Goal: Task Accomplishment & Management: Complete application form

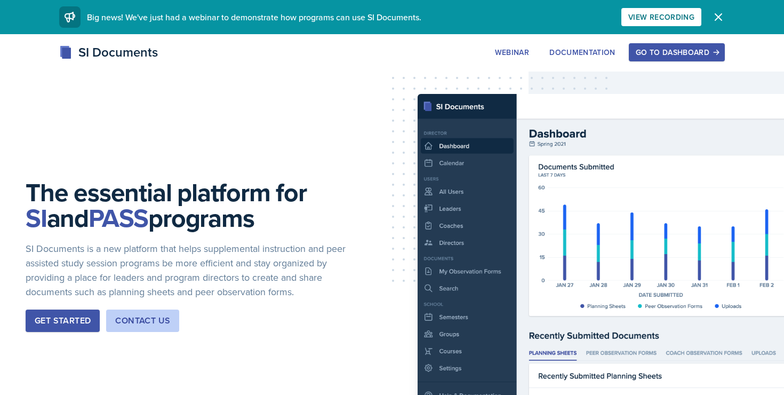
click at [680, 54] on div "Go to Dashboard" at bounding box center [677, 52] width 82 height 9
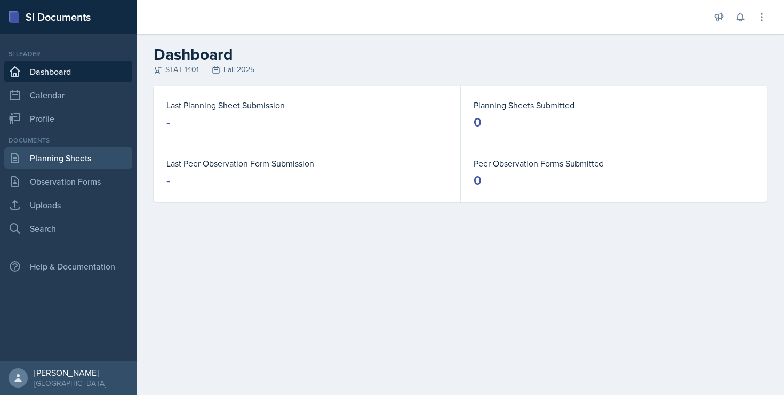
click at [70, 150] on link "Planning Sheets" at bounding box center [68, 157] width 128 height 21
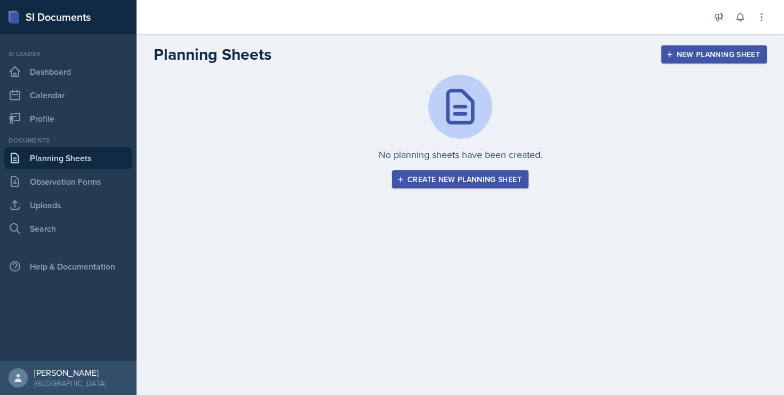
click at [422, 186] on button "Create new planning sheet" at bounding box center [460, 179] width 137 height 18
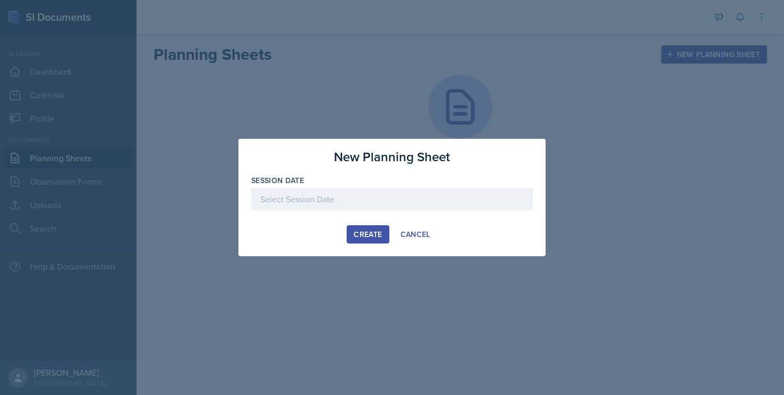
click at [381, 191] on div at bounding box center [392, 199] width 282 height 22
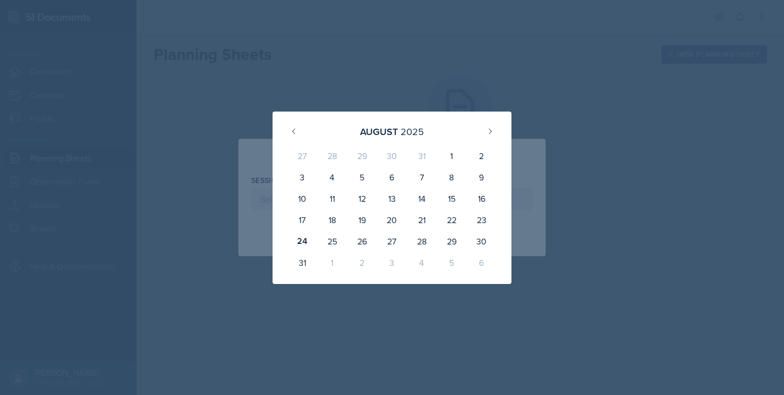
click at [360, 159] on div "29" at bounding box center [362, 155] width 30 height 21
click at [292, 134] on icon at bounding box center [294, 131] width 9 height 9
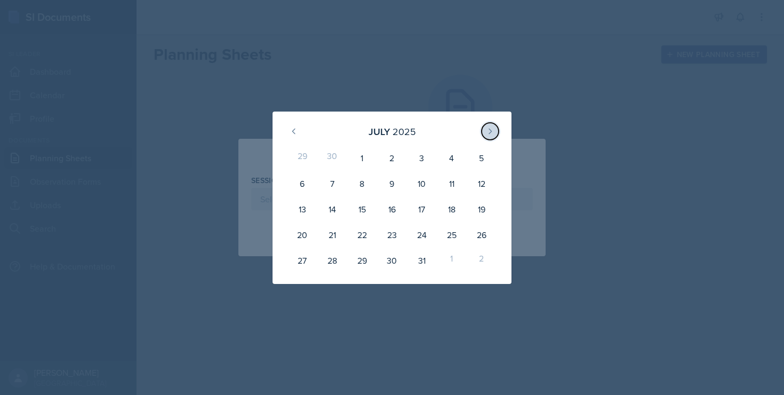
click at [487, 129] on icon at bounding box center [490, 131] width 9 height 9
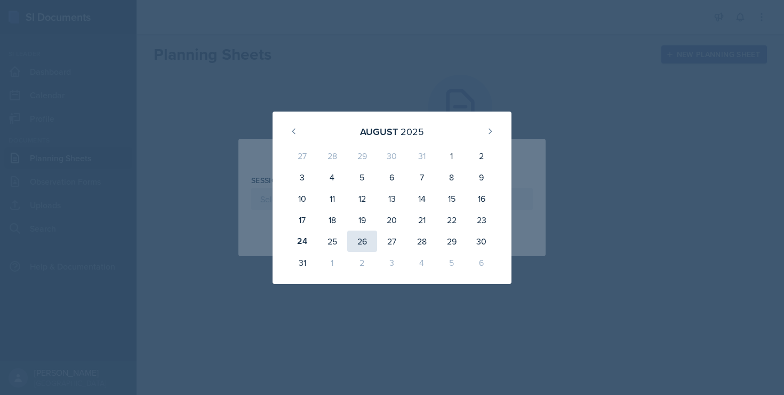
click at [355, 245] on div "26" at bounding box center [362, 240] width 30 height 21
type input "[DATE]"
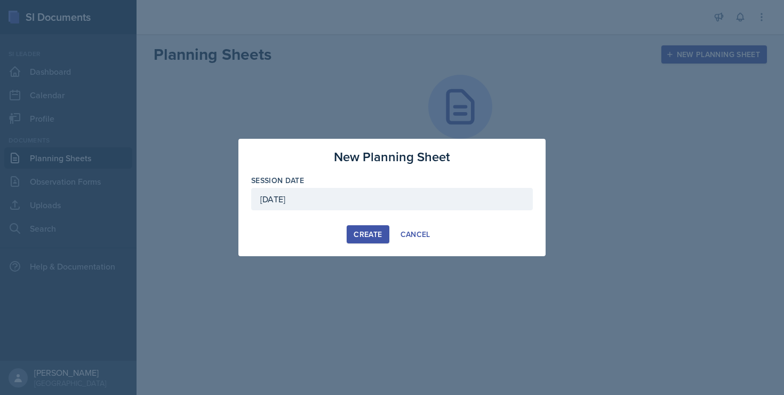
click at [356, 234] on div "Create" at bounding box center [368, 234] width 28 height 9
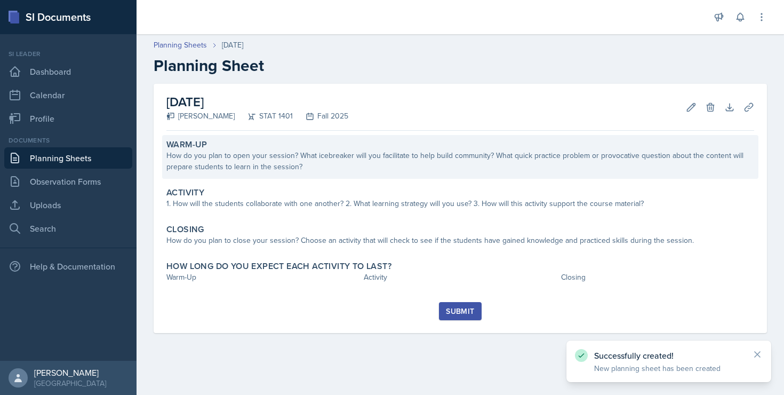
click at [278, 160] on div "How do you plan to open your session? What icebreaker will you facilitate to he…" at bounding box center [460, 161] width 588 height 22
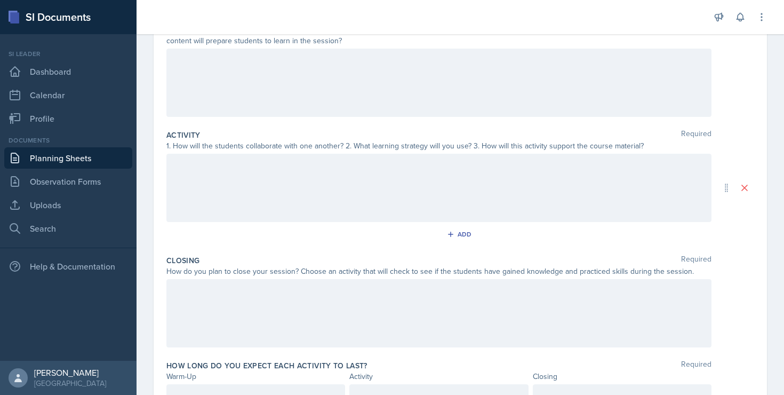
scroll to position [186, 0]
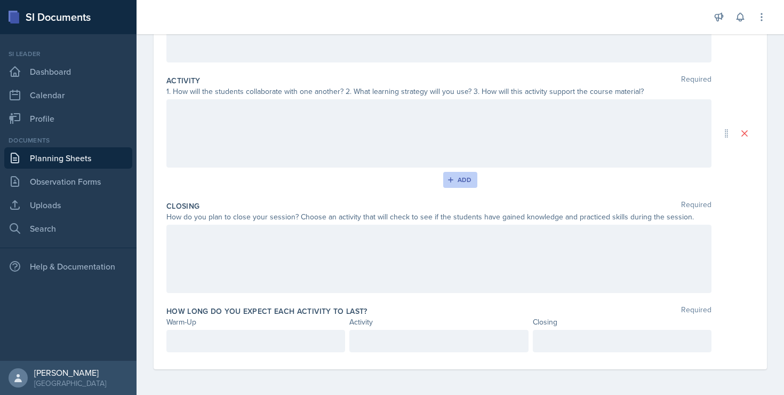
click at [458, 177] on div "Add" at bounding box center [460, 179] width 23 height 9
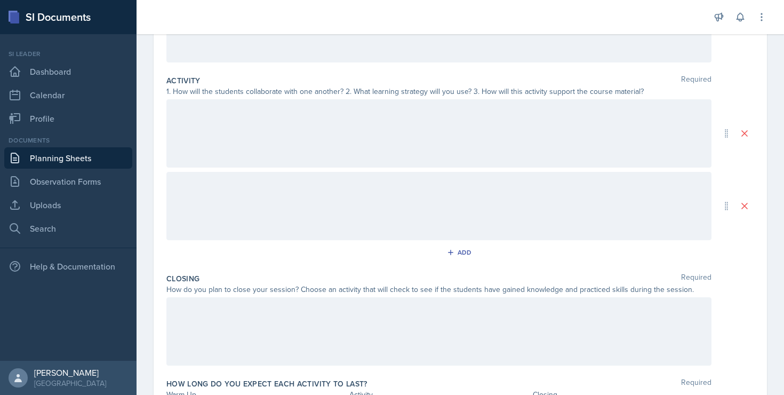
click at [383, 124] on div at bounding box center [438, 133] width 545 height 68
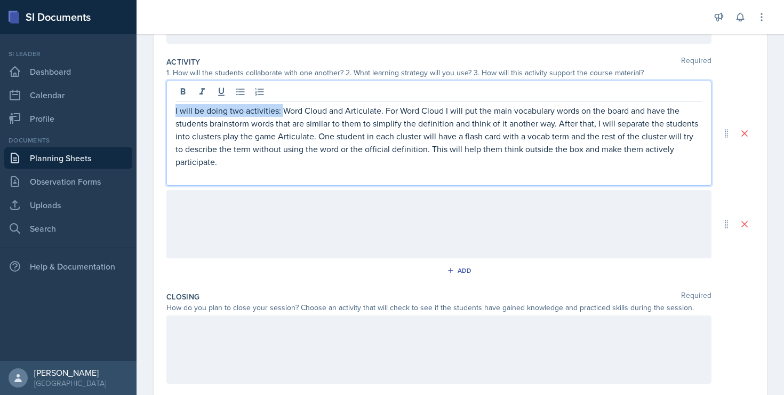
drag, startPoint x: 282, startPoint y: 113, endPoint x: 157, endPoint y: 110, distance: 124.8
click at [157, 110] on div "Date [DATE] [DATE] 27 28 29 30 31 1 2 3 4 5 6 7 8 9 10 11 12 13 14 15 16 17 18 …" at bounding box center [460, 169] width 613 height 581
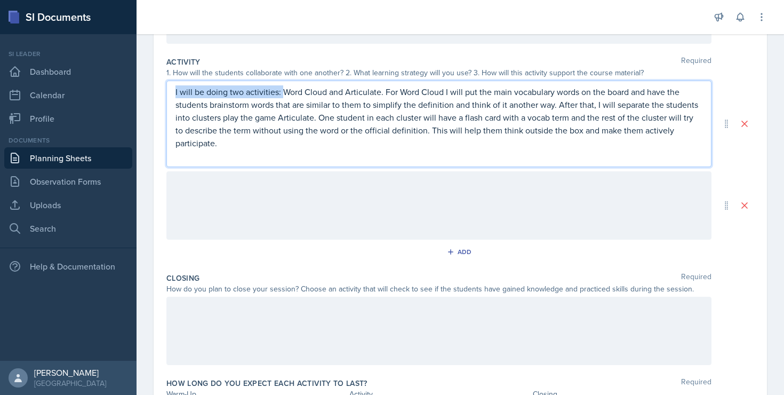
scroll to position [186, 0]
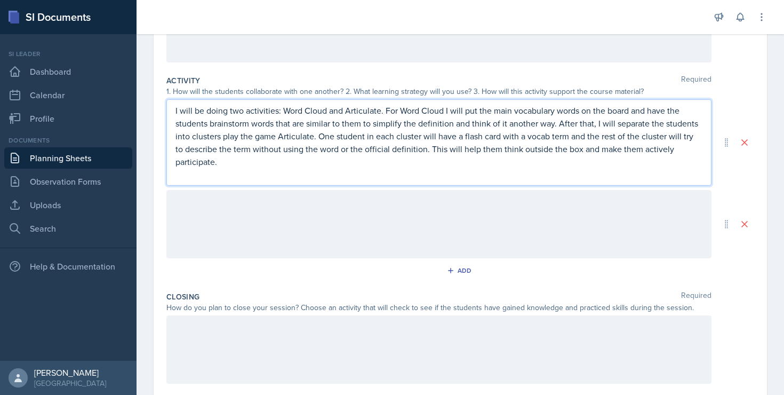
click at [246, 119] on p "I will be doing two activities: Word Cloud and Articulate. For Word Cloud I wil…" at bounding box center [438, 136] width 527 height 64
click at [175, 109] on p "I will be doing two activities: Word Cloud and Articulate. For Word Cloud I wil…" at bounding box center [438, 136] width 527 height 64
click at [178, 108] on p "I will be doing two activities: Word Cloud and Articulate. For Word Cloud I wil…" at bounding box center [438, 136] width 527 height 64
drag, startPoint x: 240, startPoint y: 110, endPoint x: 293, endPoint y: 111, distance: 53.3
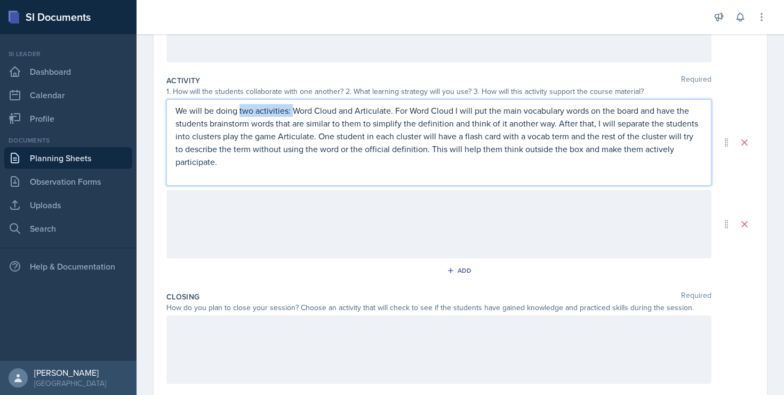
click at [293, 111] on p "We will be doing two activities: Word Cloud and Articulate. For Word Cloud I wi…" at bounding box center [438, 136] width 527 height 64
click at [249, 107] on p "We will be doing Word Cloud and Articulate. For Word Cloud I will put the main …" at bounding box center [438, 136] width 527 height 64
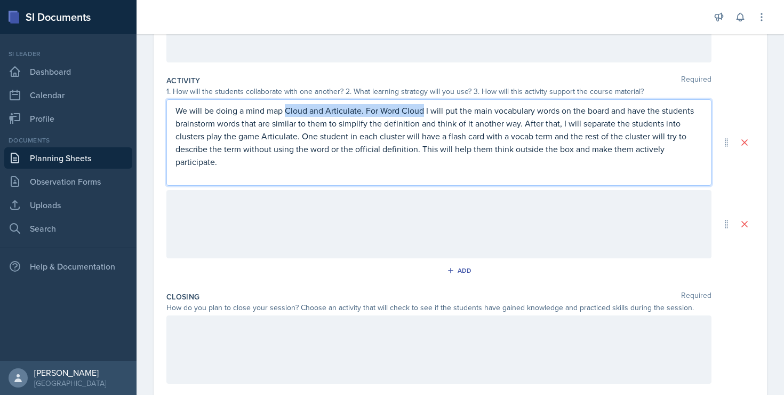
drag, startPoint x: 286, startPoint y: 111, endPoint x: 422, endPoint y: 115, distance: 135.5
click at [422, 115] on p "We will be doing a mind map Cloud and Articulate. For Word Cloud I will put the…" at bounding box center [438, 136] width 527 height 64
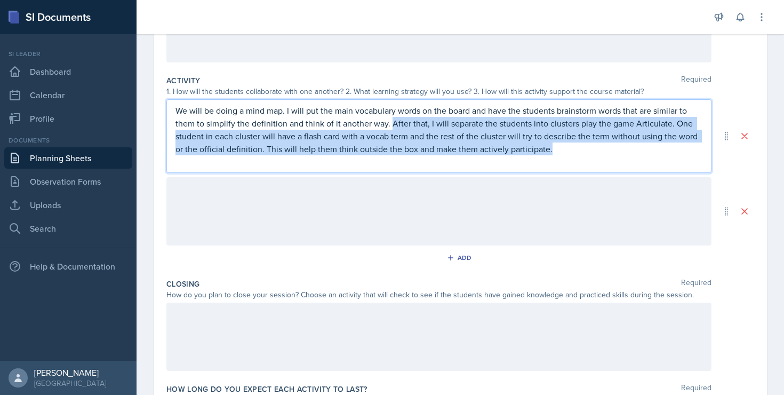
drag, startPoint x: 390, startPoint y: 125, endPoint x: 548, endPoint y: 146, distance: 159.2
click at [548, 146] on p "We will be doing a mind map. I will put the main vocabulary words on the board …" at bounding box center [438, 129] width 527 height 51
copy p "After that, I will separate the students into clusters play the game Articulate…"
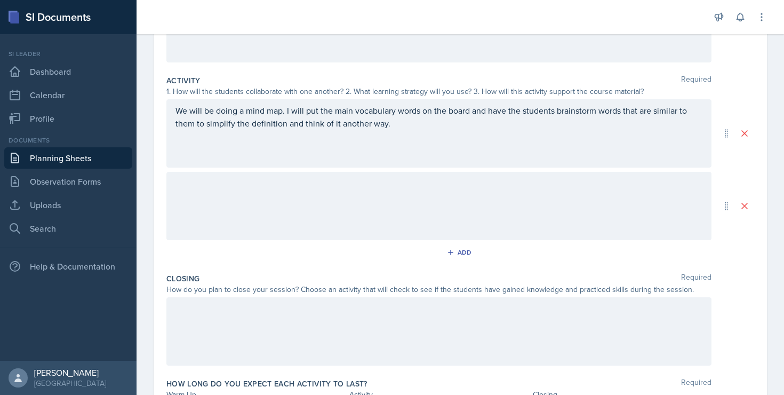
click at [402, 198] on div at bounding box center [438, 206] width 545 height 68
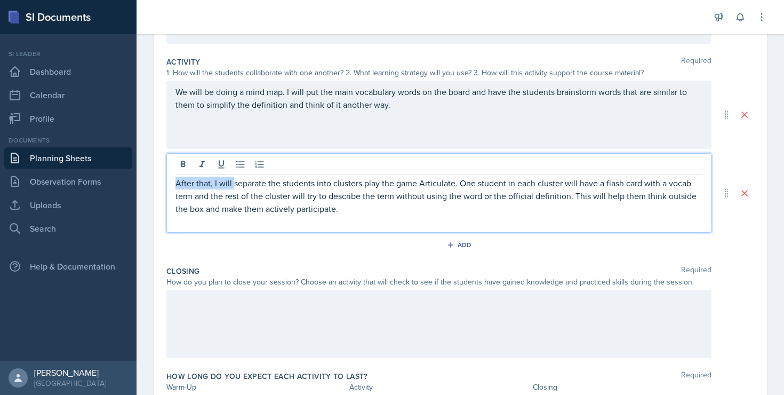
drag, startPoint x: 177, startPoint y: 183, endPoint x: 233, endPoint y: 183, distance: 56.5
click at [233, 183] on p "After that, I will separate the students into clusters play the game Articulate…" at bounding box center [438, 196] width 527 height 38
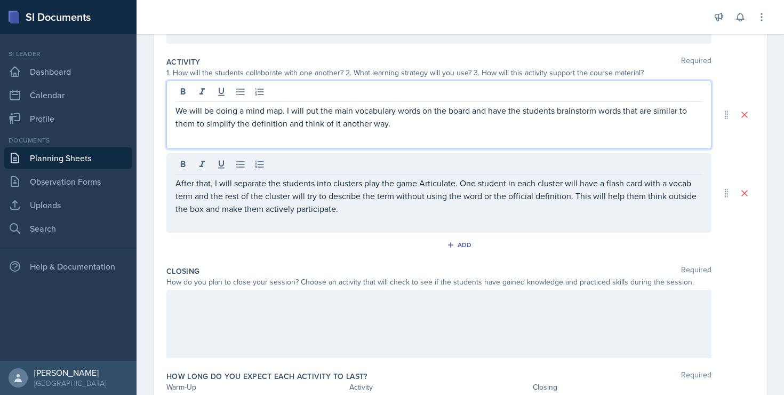
click at [283, 94] on div "We will be doing a mind map. I will put the main vocabulary words on the board …" at bounding box center [438, 115] width 545 height 68
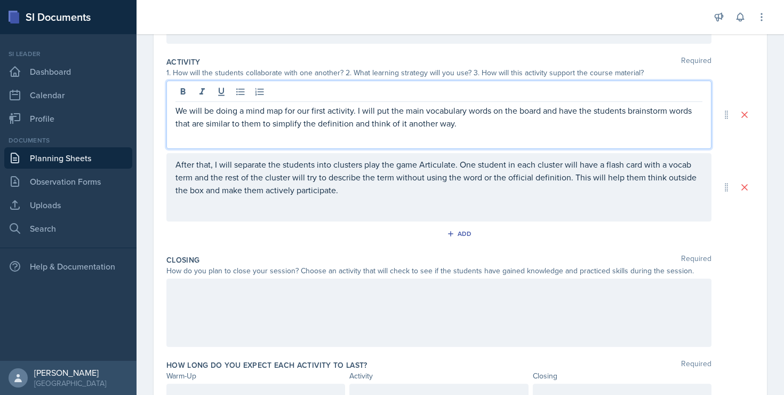
click at [481, 129] on p "We will be doing a mind map for our first activity. I will put the main vocabul…" at bounding box center [438, 117] width 527 height 26
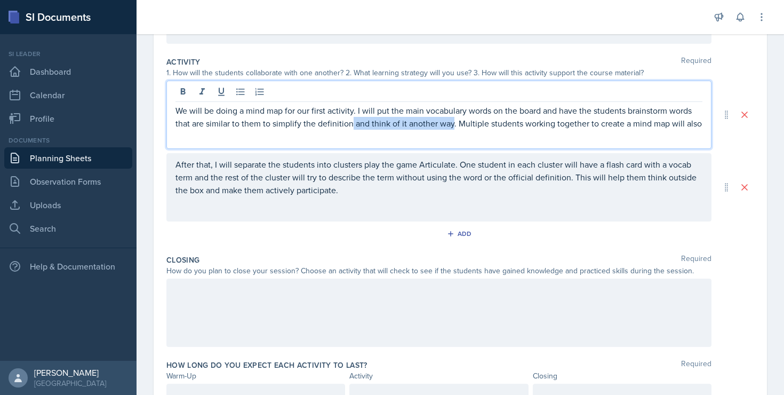
drag, startPoint x: 352, startPoint y: 125, endPoint x: 452, endPoint y: 121, distance: 100.4
click at [452, 121] on p "We will be doing a mind map for our first activity. I will put the main vocabul…" at bounding box center [438, 117] width 527 height 26
click at [612, 123] on p "We will be doing a mind map for our first activity. I will put the main vocabul…" at bounding box center [438, 117] width 527 height 26
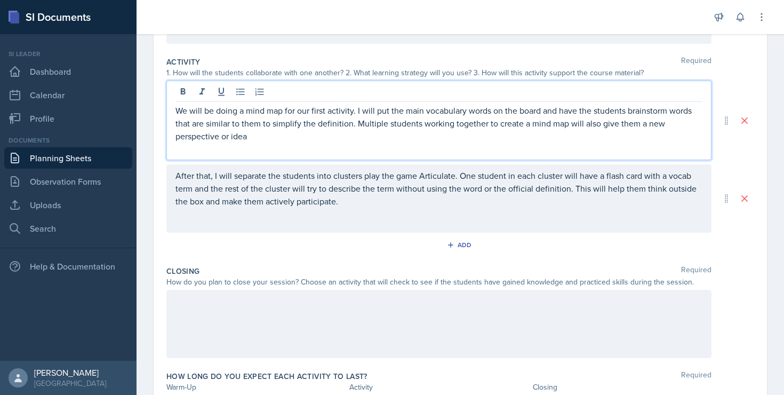
click at [647, 126] on p "We will be doing a mind map for our first activity. I will put the main vocabul…" at bounding box center [438, 123] width 527 height 38
click at [706, 126] on div "We will be doing a mind map for our first activity. I will put the main vocabul…" at bounding box center [438, 120] width 545 height 79
click at [702, 127] on p "We will be doing a mind map for our first activity. I will put the main vocabul…" at bounding box center [438, 123] width 527 height 38
click at [367, 146] on p at bounding box center [438, 148] width 527 height 13
click at [351, 136] on p "We will be doing a mind map for our first activity. I will put the main vocabul…" at bounding box center [438, 123] width 527 height 38
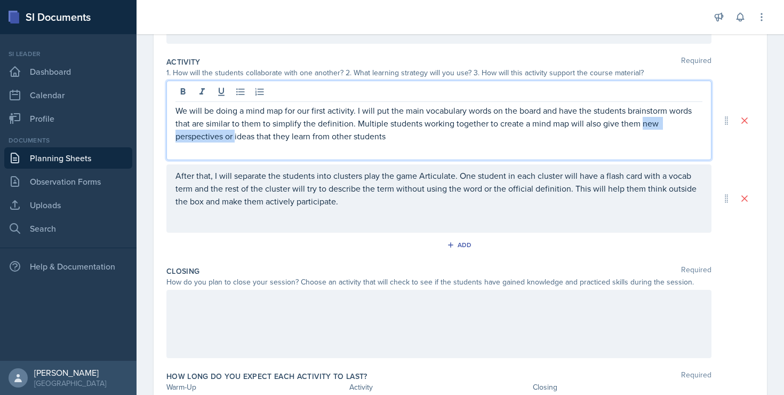
drag, startPoint x: 235, startPoint y: 138, endPoint x: 647, endPoint y: 126, distance: 413.0
click at [646, 127] on p "We will be doing a mind map for our first activity. I will put the main vocabul…" at bounding box center [438, 123] width 527 height 38
click at [536, 146] on p at bounding box center [438, 148] width 527 height 13
click at [313, 139] on p "We will be doing a mind map for our first activity. I will put the main vocabul…" at bounding box center [438, 123] width 527 height 38
click at [364, 135] on p "We will be doing a mind map for our first activity. I will put the main vocabul…" at bounding box center [438, 123] width 527 height 38
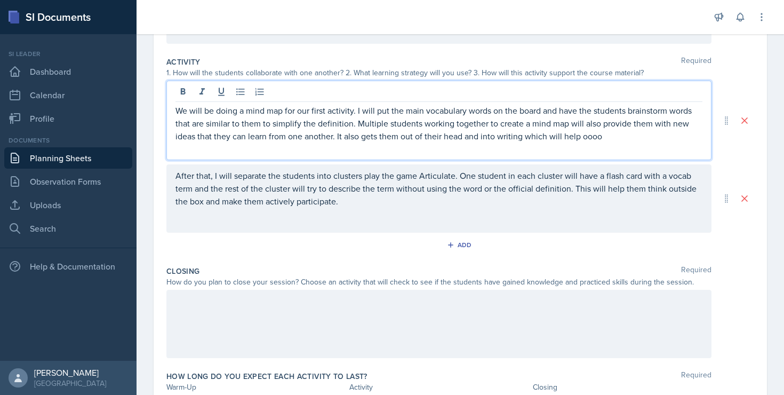
drag, startPoint x: 540, startPoint y: 145, endPoint x: 547, endPoint y: 155, distance: 12.0
click at [547, 155] on p at bounding box center [438, 148] width 527 height 13
click at [618, 137] on p "We will be doing a mind map for our first activity. I will put the main vocabul…" at bounding box center [438, 123] width 527 height 38
click at [600, 137] on p "We will be doing a mind map for our first activity. I will put the main vocabul…" at bounding box center [438, 123] width 527 height 38
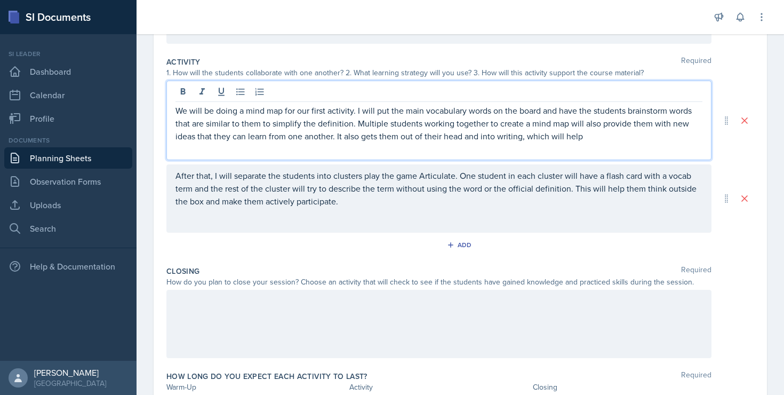
drag, startPoint x: 338, startPoint y: 137, endPoint x: 595, endPoint y: 136, distance: 257.6
click at [595, 136] on p "We will be doing a mind map for our first activity. I will put the main vocabul…" at bounding box center [438, 123] width 527 height 38
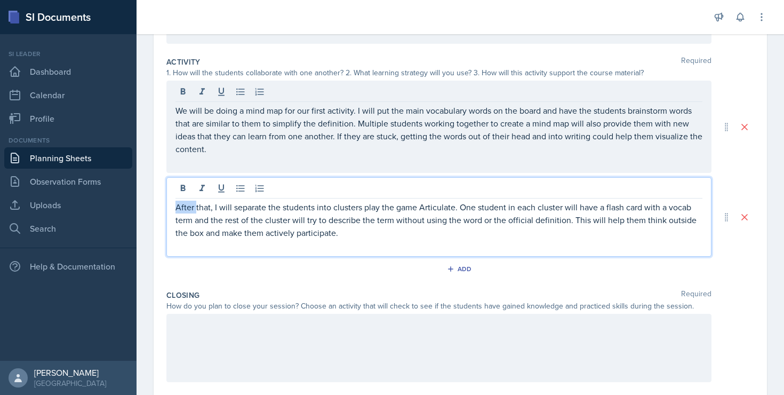
drag, startPoint x: 176, startPoint y: 189, endPoint x: 197, endPoint y: 203, distance: 25.0
click at [197, 203] on p "After that, I will separate the students into clusters play the game Articulate…" at bounding box center [438, 220] width 527 height 38
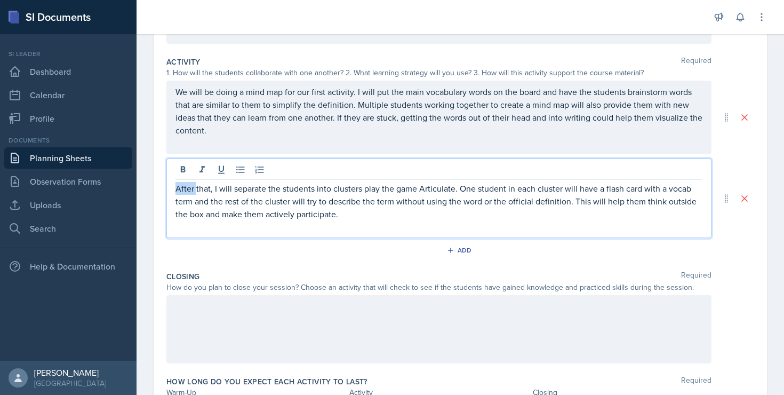
scroll to position [186, 0]
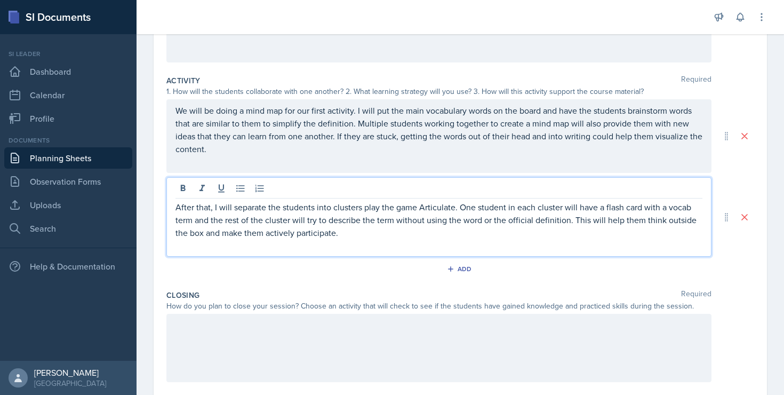
click at [205, 209] on p "After that, I will separate the students into clusters play the game Articulate…" at bounding box center [438, 220] width 527 height 38
drag, startPoint x: 214, startPoint y: 210, endPoint x: 142, endPoint y: 210, distance: 72.0
click at [142, 210] on div "Date [DATE] [DATE] 27 28 29 30 31 1 2 3 4 5 6 7 8 9 10 11 12 13 14 15 16 17 18 …" at bounding box center [460, 191] width 647 height 586
click at [215, 337] on div at bounding box center [438, 348] width 545 height 68
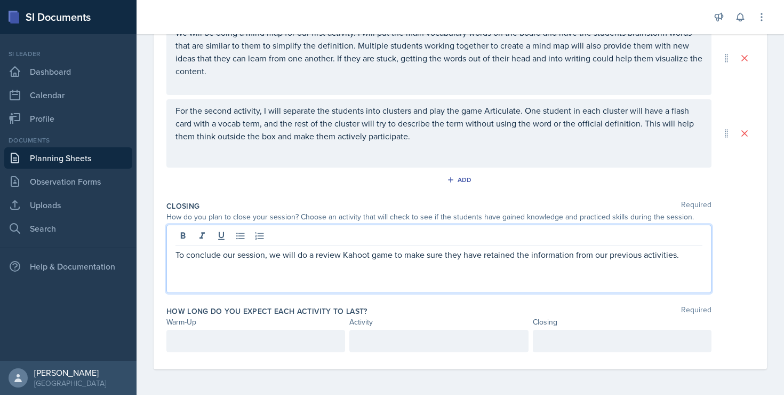
scroll to position [283, 0]
click at [246, 340] on p at bounding box center [255, 340] width 161 height 13
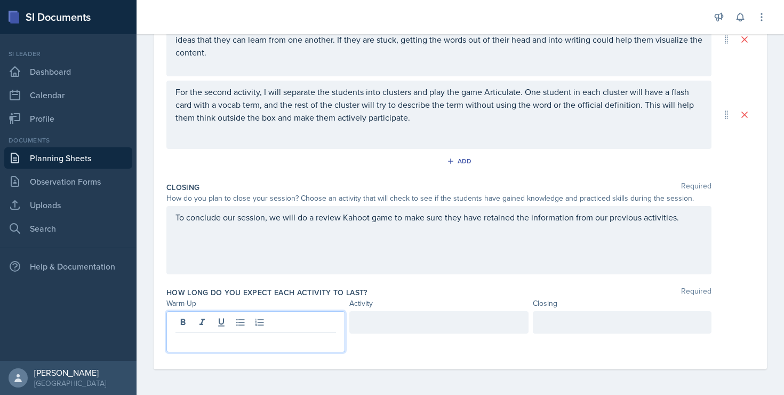
scroll to position [0, 0]
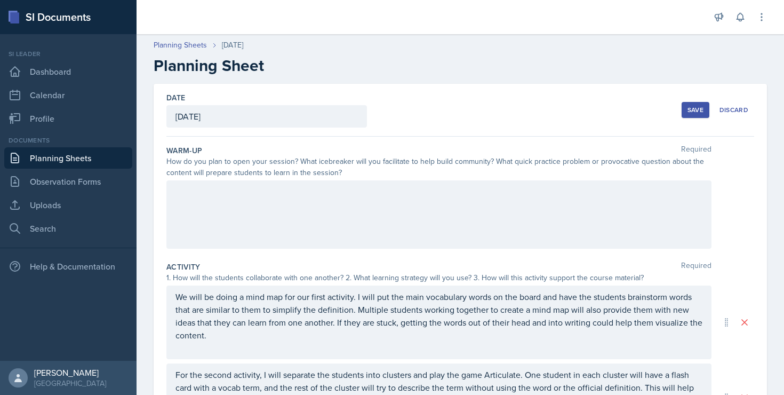
click at [191, 205] on div at bounding box center [438, 214] width 545 height 68
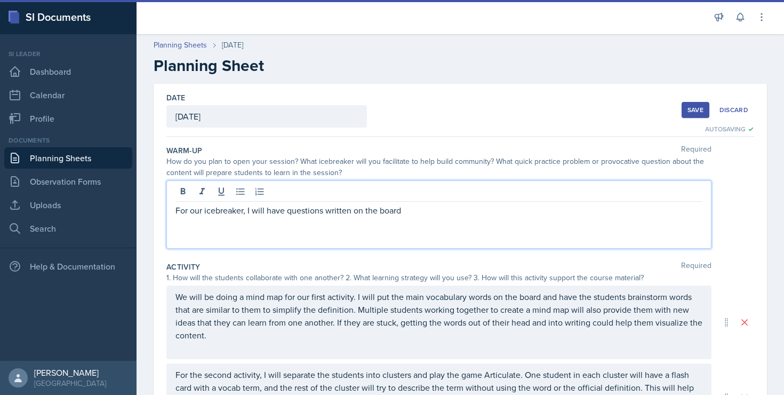
click at [287, 210] on p "For our icebreaker, I will have questions written on the board" at bounding box center [438, 210] width 527 height 13
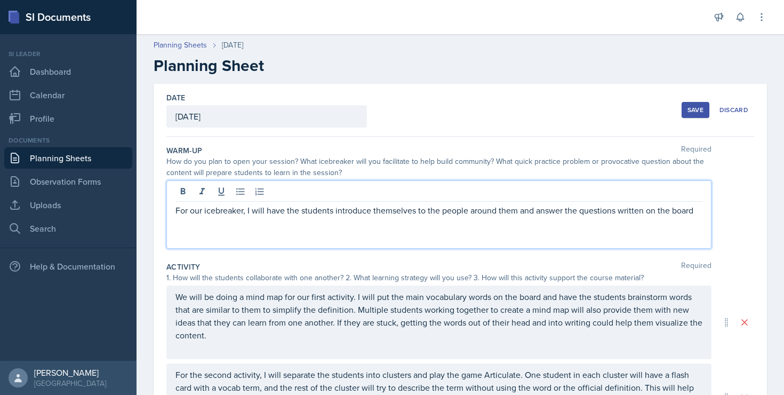
click at [620, 213] on p "For our icebreaker, I will have the students introduce themselves to the people…" at bounding box center [438, 210] width 527 height 13
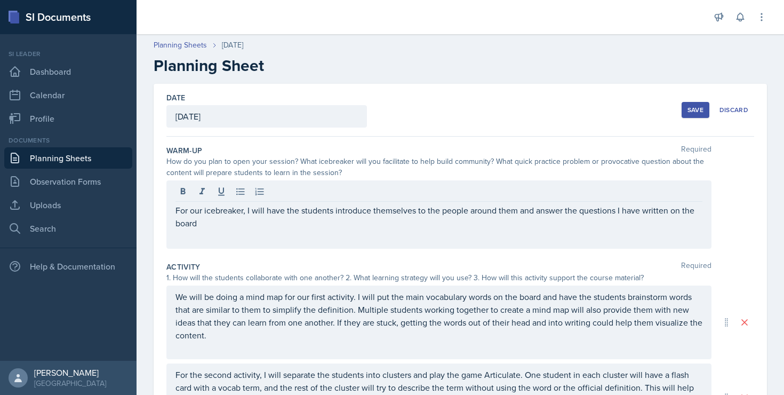
click at [476, 230] on div "For our icebreaker, I will have the students introduce themselves to the people…" at bounding box center [438, 214] width 545 height 68
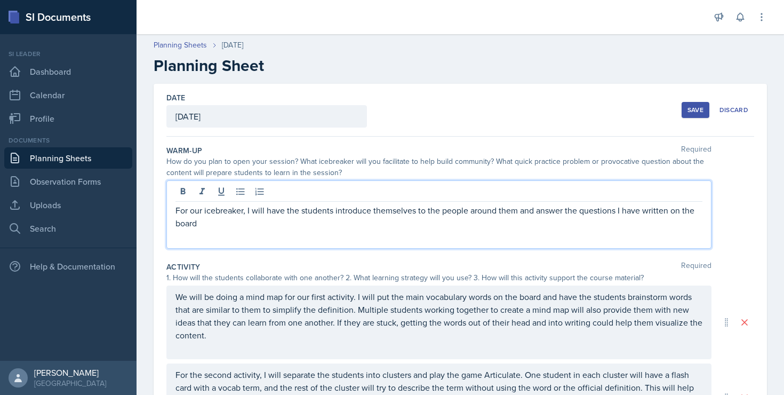
click at [463, 225] on p "For our icebreaker, I will have the students introduce themselves to the people…" at bounding box center [438, 217] width 527 height 26
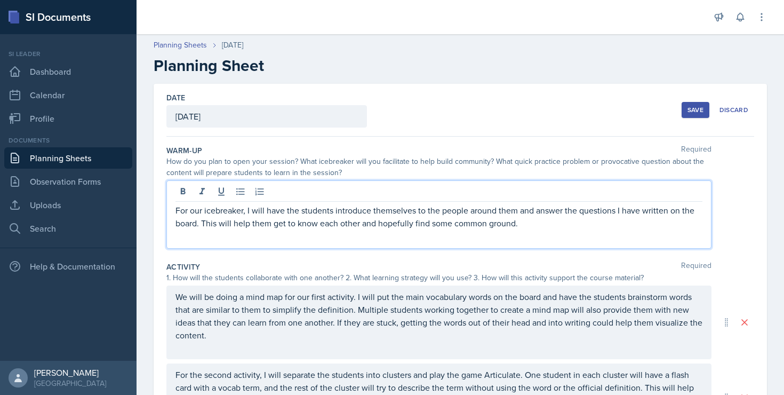
click at [600, 218] on p "For our icebreaker, I will have the students introduce themselves to the people…" at bounding box center [438, 217] width 527 height 26
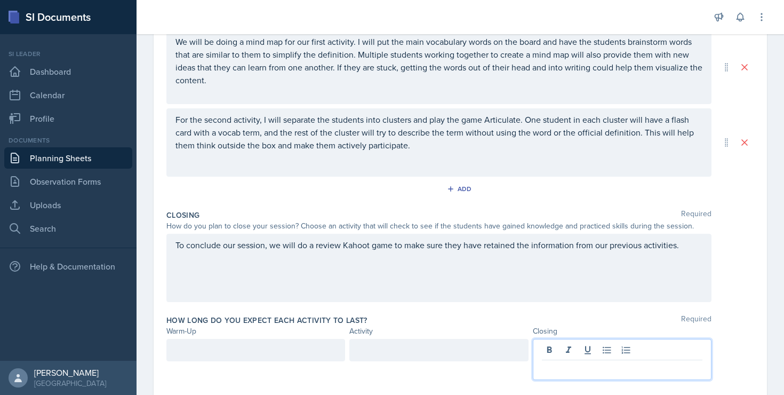
scroll to position [274, 0]
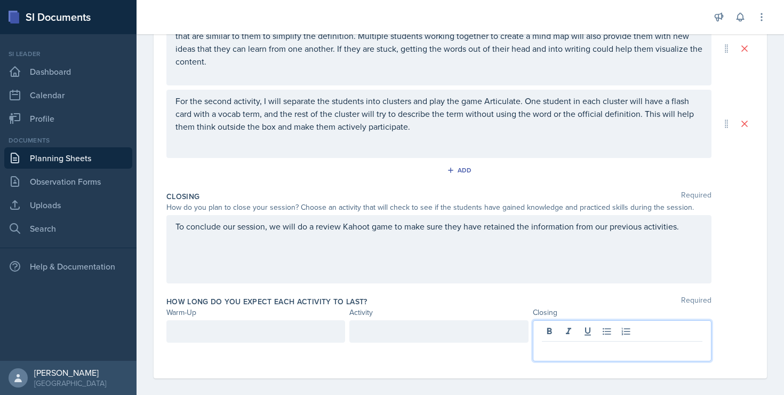
click at [561, 353] on p at bounding box center [622, 349] width 161 height 13
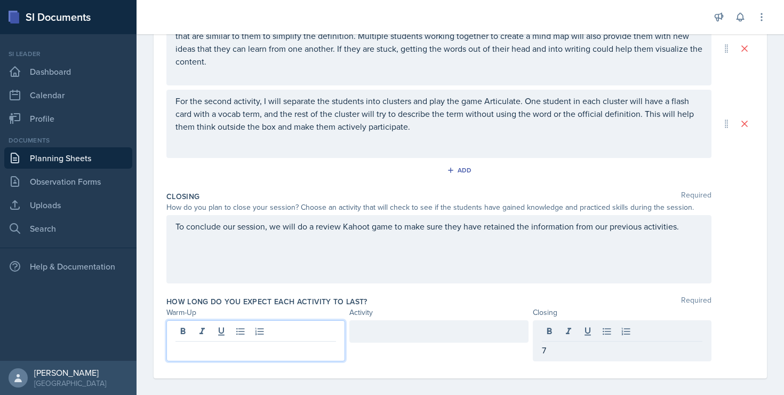
click at [295, 335] on div at bounding box center [255, 340] width 179 height 41
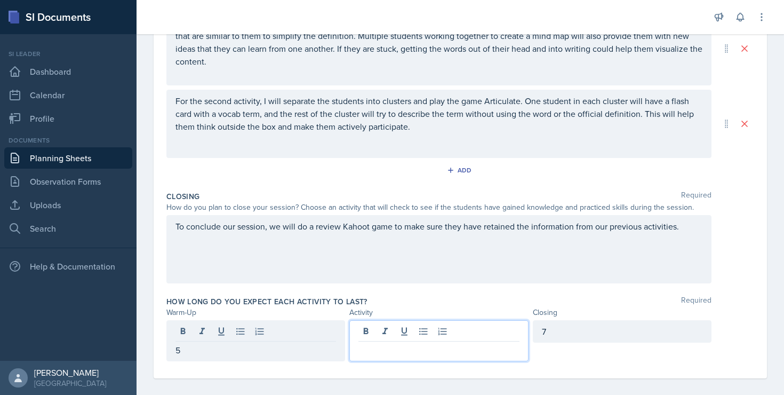
click at [386, 330] on div at bounding box center [438, 340] width 179 height 41
click at [434, 301] on div "How long do you expect each activity to last? Required" at bounding box center [460, 301] width 588 height 11
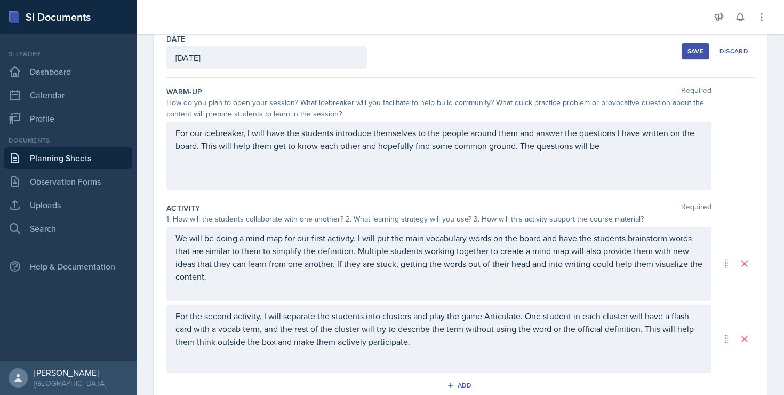
scroll to position [0, 0]
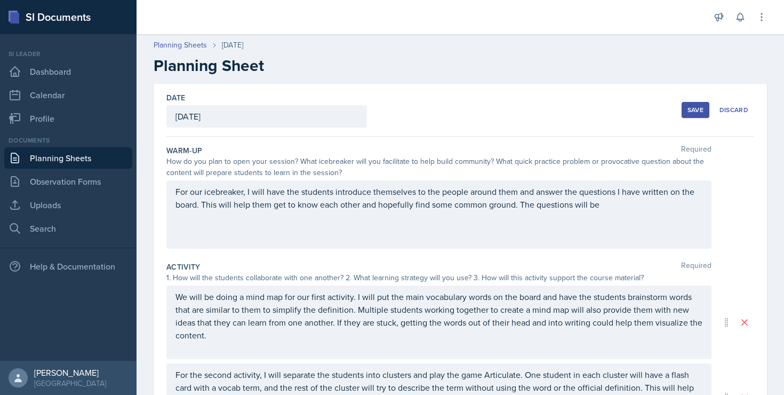
click at [619, 207] on p "For our icebreaker, I will have the students introduce themselves to the people…" at bounding box center [438, 198] width 527 height 26
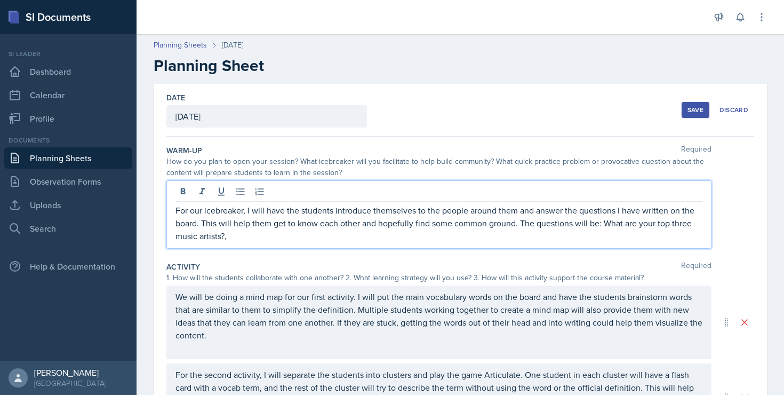
click at [694, 222] on p "For our icebreaker, I will have the students introduce themselves to the people…" at bounding box center [438, 223] width 527 height 38
click at [307, 237] on p "For our icebreaker, I will have the students introduce themselves to the people…" at bounding box center [438, 223] width 527 height 38
click at [316, 237] on p "For our icebreaker, I will have the students introduce themselves to the people…" at bounding box center [438, 223] width 527 height 38
click at [439, 234] on p "For our icebreaker, I will have the students introduce themselves to the people…" at bounding box center [438, 223] width 527 height 38
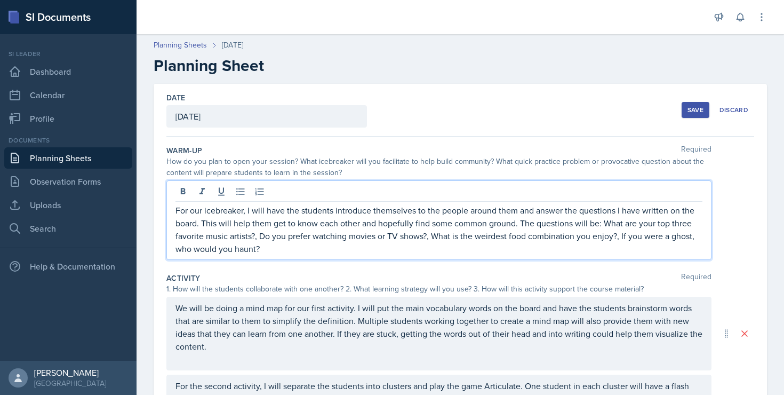
click at [597, 225] on p "For our icebreaker, I will have the students introduce themselves to the people…" at bounding box center [438, 229] width 527 height 51
click at [435, 252] on p "For our icebreaker, I will have the students introduce themselves to the people…" at bounding box center [438, 229] width 527 height 51
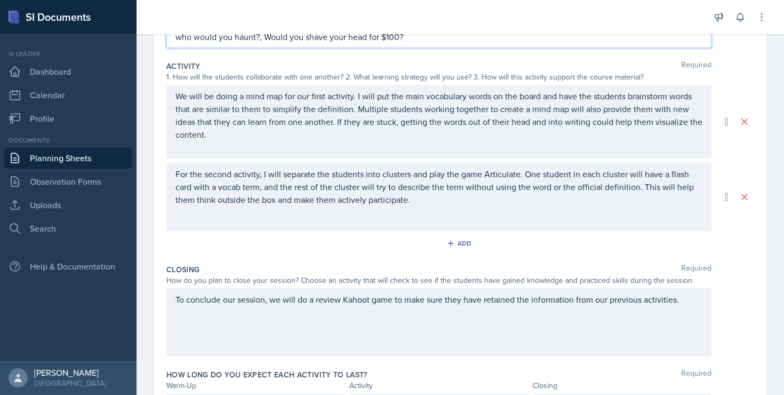
scroll to position [275, 0]
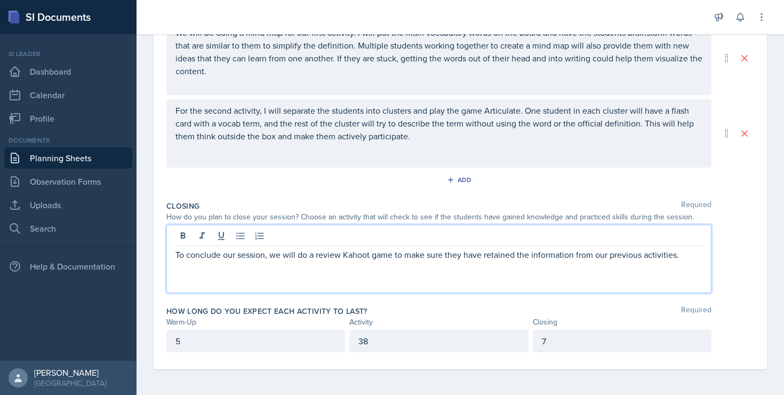
click at [349, 237] on div "To conclude our session, we will do a review Kahoot game to make sure they have…" at bounding box center [438, 259] width 545 height 68
click at [346, 255] on p "To conclude our session, we will do a review Kahoot game to make sure they have…" at bounding box center [438, 254] width 527 height 13
click at [351, 258] on p "To conclude our session, we will do a review Kahoot game to make sure they have…" at bounding box center [438, 254] width 527 height 13
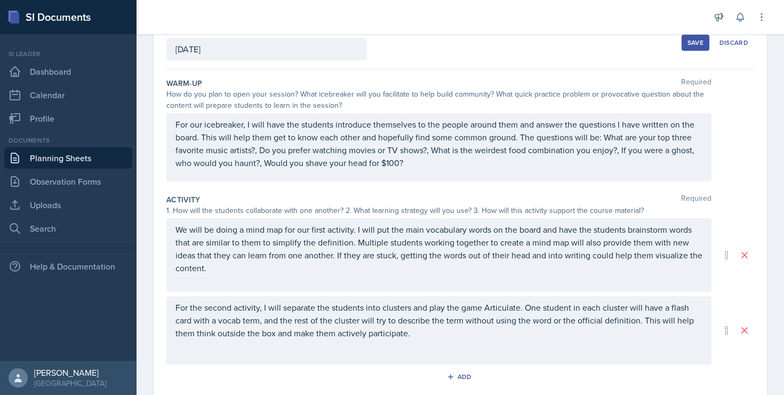
scroll to position [0, 0]
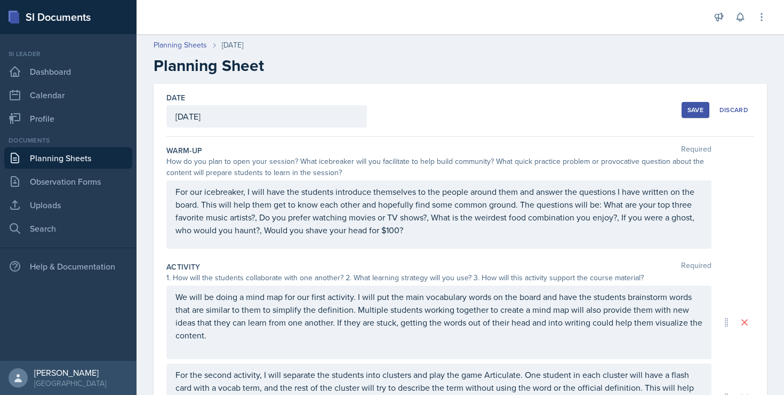
click at [687, 116] on button "Save" at bounding box center [696, 110] width 28 height 16
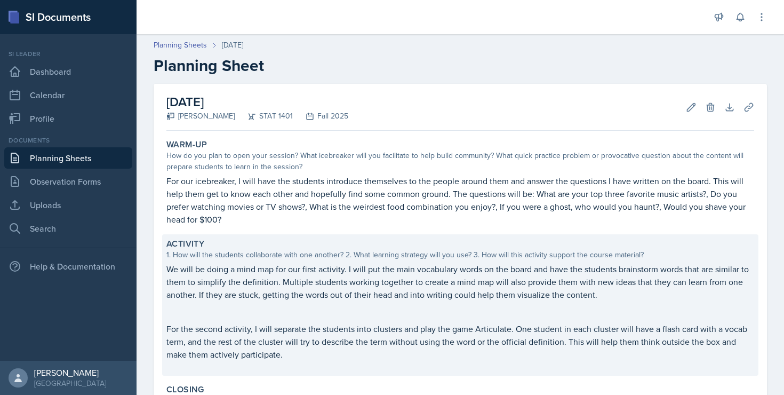
click at [440, 272] on p "We will be doing a mind map for our first activity. I will put the main vocabul…" at bounding box center [460, 281] width 588 height 38
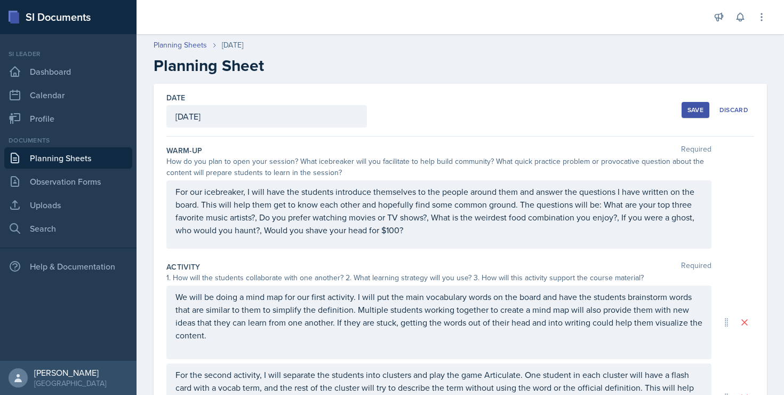
click at [691, 112] on div "Save" at bounding box center [695, 110] width 16 height 9
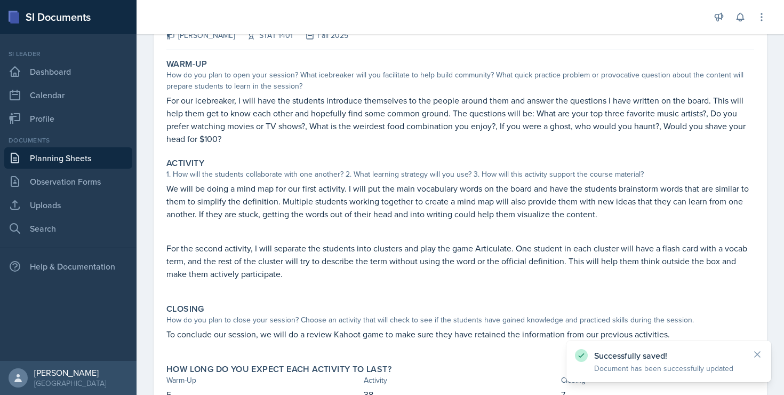
scroll to position [160, 0]
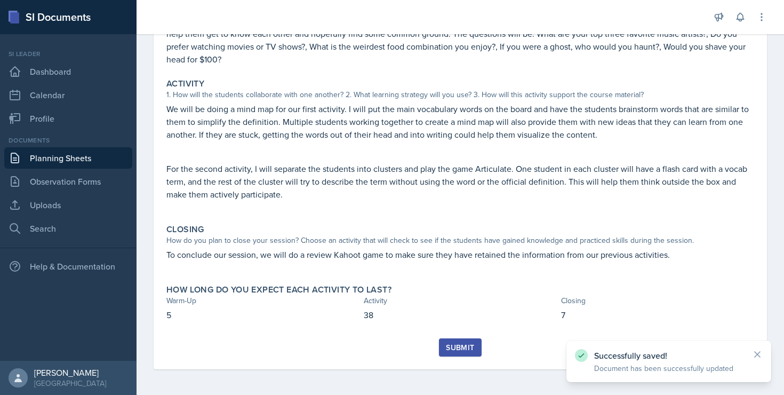
click at [449, 346] on div "Submit" at bounding box center [460, 347] width 28 height 9
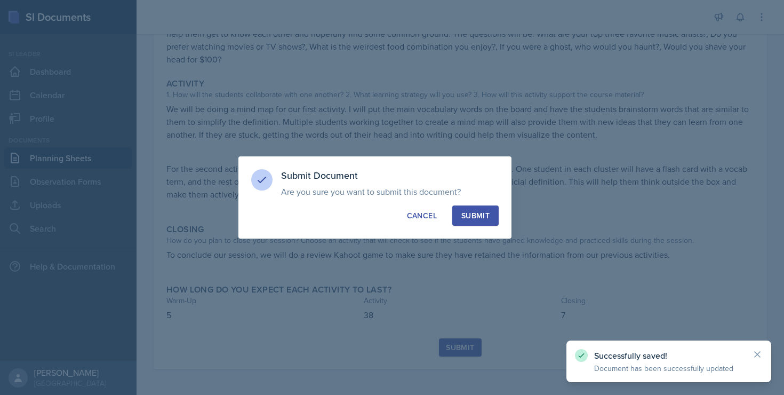
click at [479, 210] on div "Submit" at bounding box center [475, 215] width 28 height 11
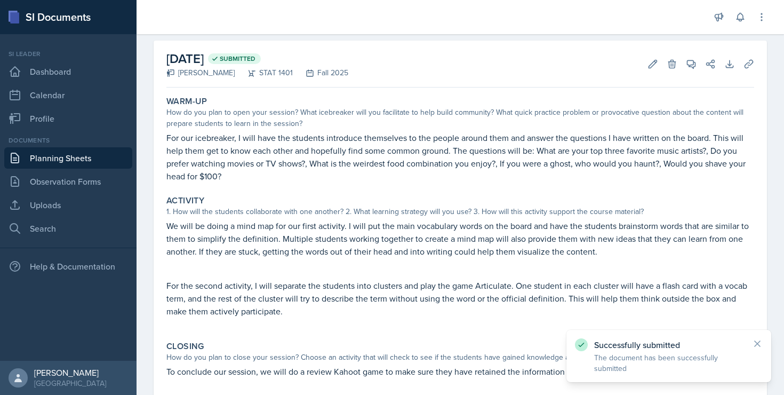
scroll to position [0, 0]
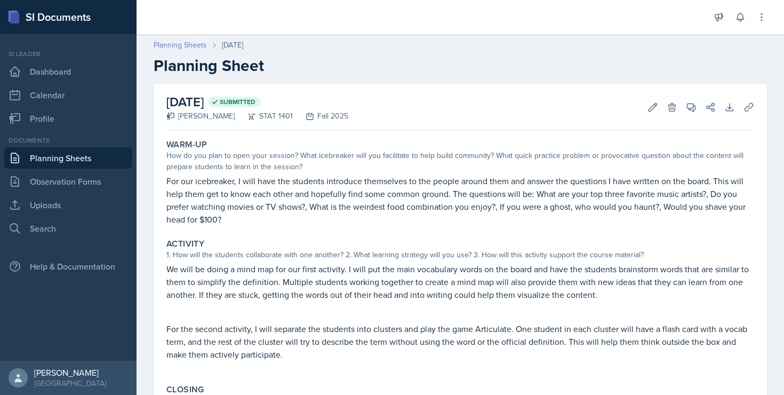
click at [177, 41] on link "Planning Sheets" at bounding box center [180, 44] width 53 height 11
